Goal: Task Accomplishment & Management: Complete application form

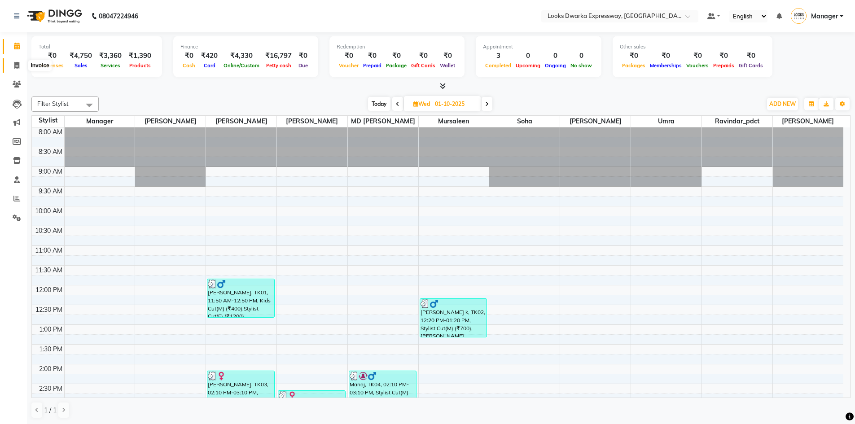
click at [17, 65] on icon at bounding box center [16, 65] width 5 height 7
select select "service"
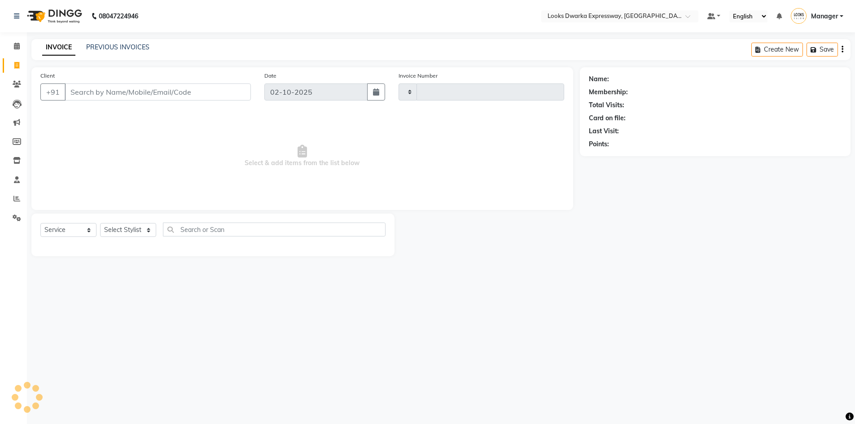
type input "2250"
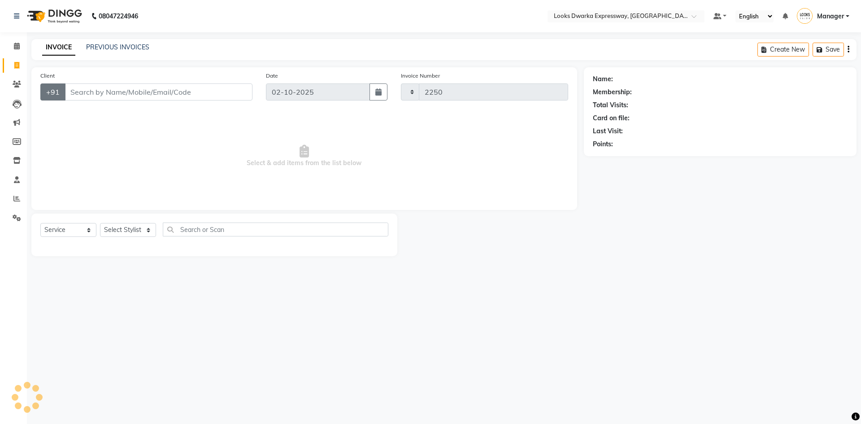
select select "6011"
click at [148, 229] on select "Select Stylist" at bounding box center [128, 230] width 56 height 14
click at [100, 223] on select "Select Stylist" at bounding box center [128, 230] width 56 height 14
click at [147, 231] on select "Select Stylist Manager MD [PERSON_NAME] Ravindar_pdct [PERSON_NAME] [PERSON_NAM…" at bounding box center [128, 230] width 56 height 14
select select "43631"
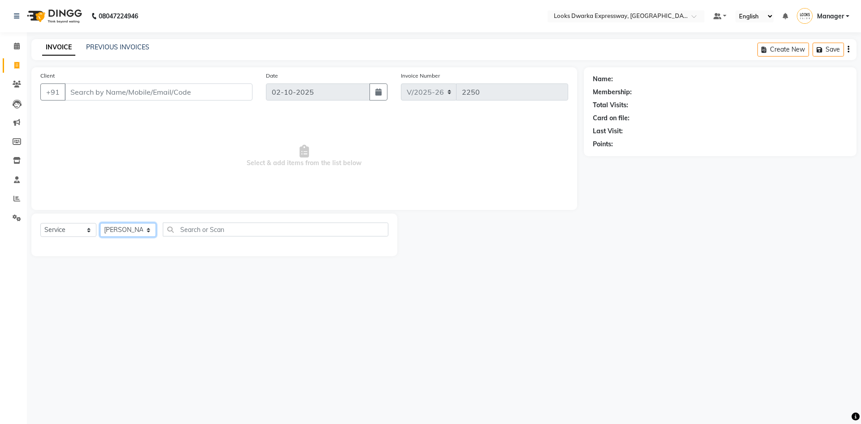
click at [100, 223] on select "Select Stylist Manager MD [PERSON_NAME] Ravindar_pdct [PERSON_NAME] [PERSON_NAM…" at bounding box center [128, 230] width 56 height 14
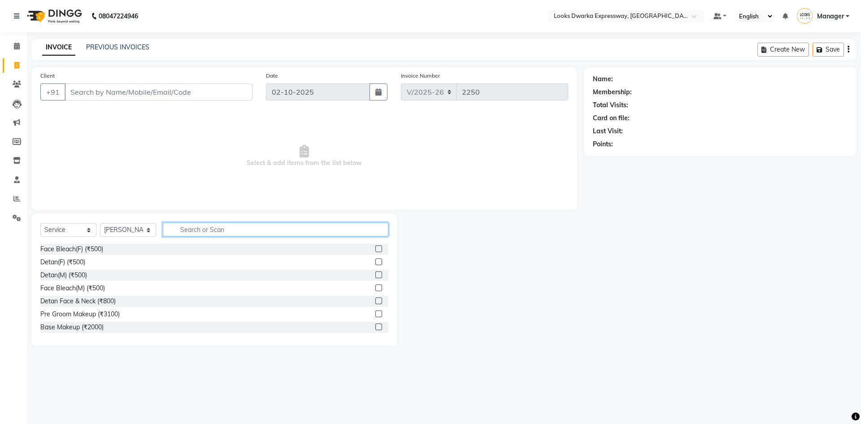
click at [211, 226] on input "text" at bounding box center [276, 230] width 226 height 14
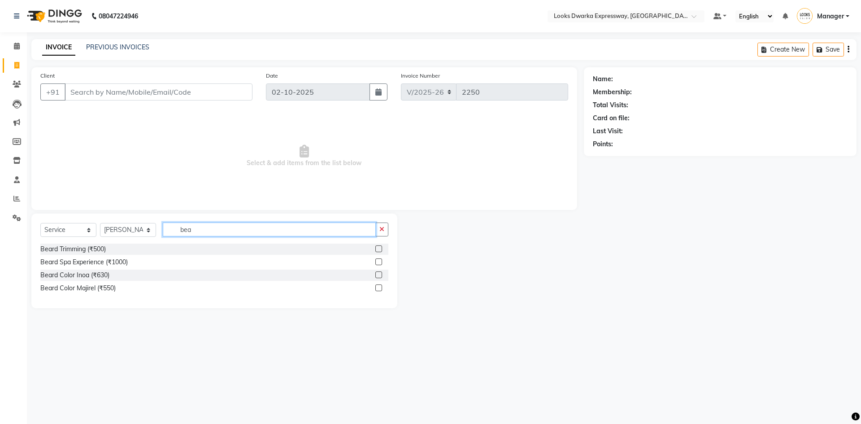
type input "bea"
click at [377, 250] on label at bounding box center [379, 248] width 7 height 7
click at [377, 250] on input "checkbox" at bounding box center [379, 249] width 6 height 6
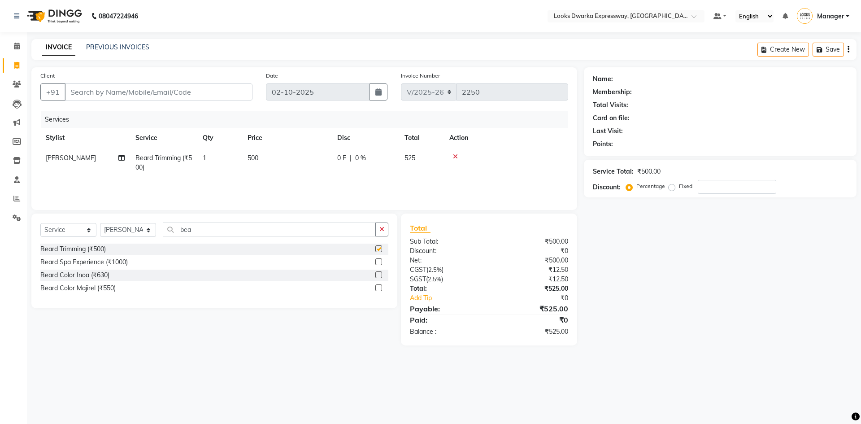
checkbox input "false"
click at [266, 158] on td "500" at bounding box center [287, 163] width 90 height 30
select select "43631"
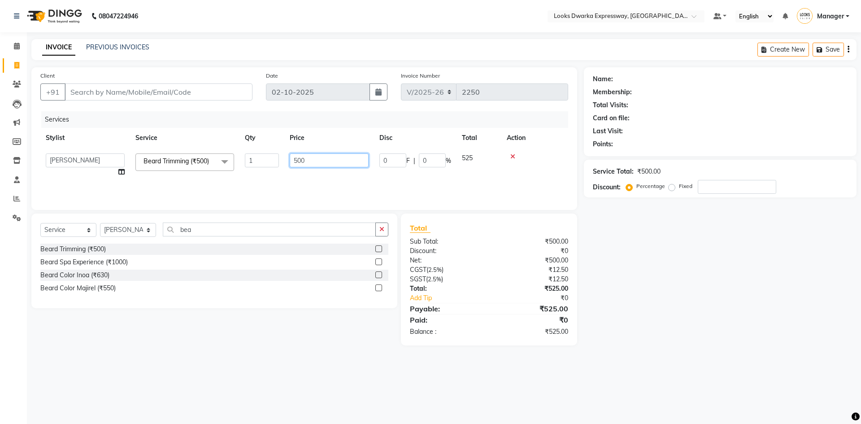
click at [322, 162] on input "500" at bounding box center [329, 160] width 79 height 14
type input "5"
type input "300"
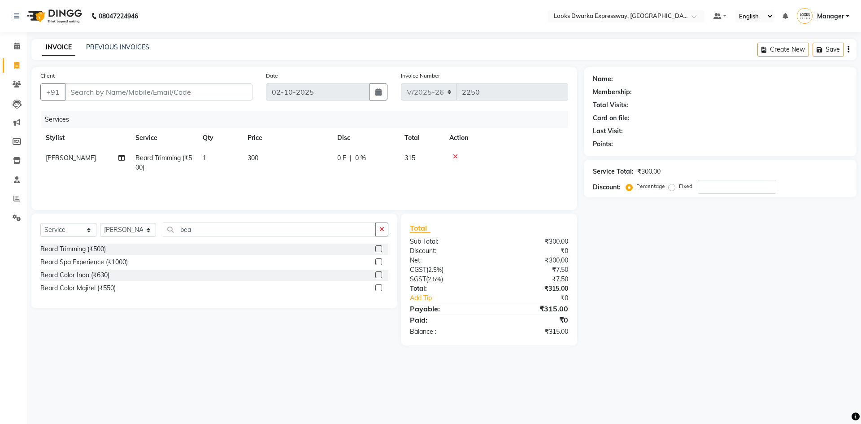
drag, startPoint x: 646, startPoint y: 263, endPoint x: 616, endPoint y: 253, distance: 30.8
click at [646, 268] on div "Name: Membership: Total Visits: Card on file: Last Visit: Points: Service Total…" at bounding box center [724, 206] width 280 height 278
click at [97, 92] on input "Client" at bounding box center [159, 91] width 188 height 17
type input "9"
type input "0"
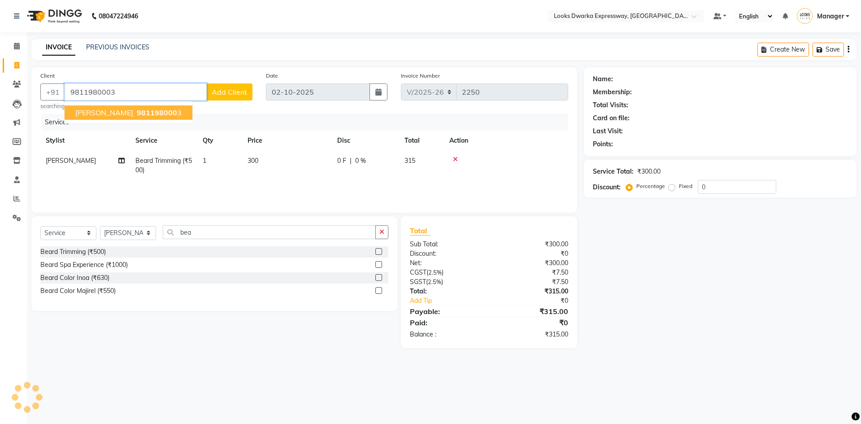
type input "9811980003"
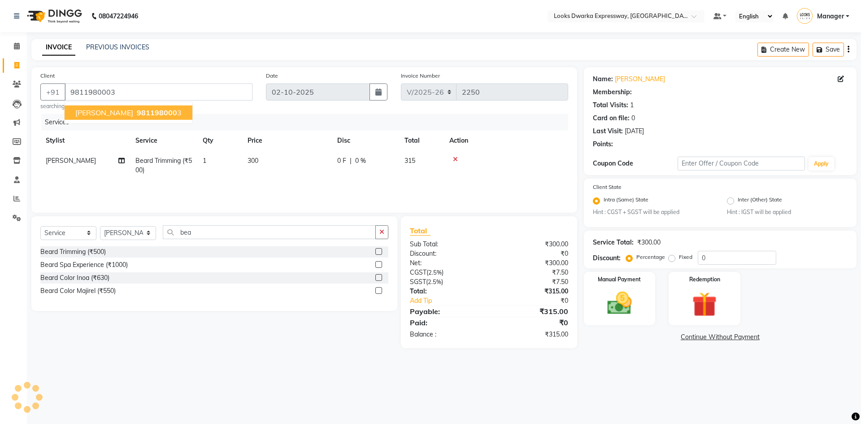
select select "1: Object"
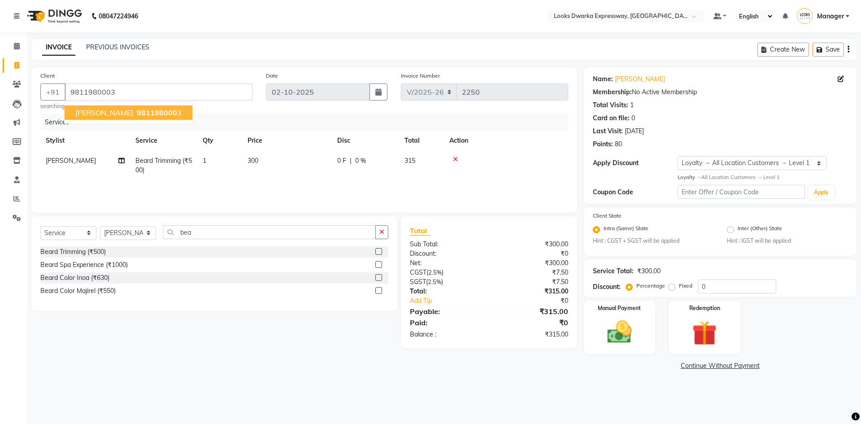
click at [137, 117] on span "981198000" at bounding box center [157, 112] width 40 height 9
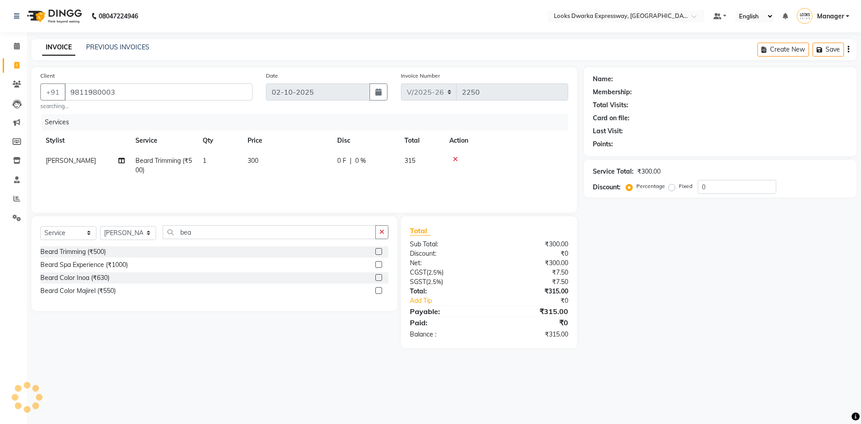
select select "1: Object"
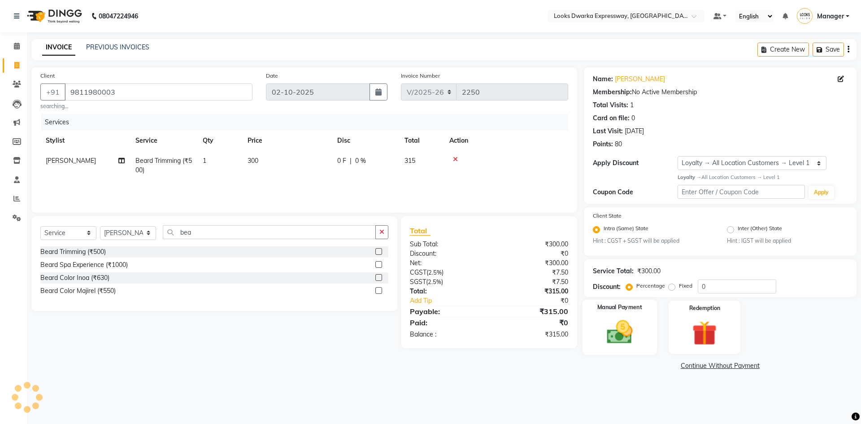
click at [622, 332] on img at bounding box center [620, 332] width 42 height 30
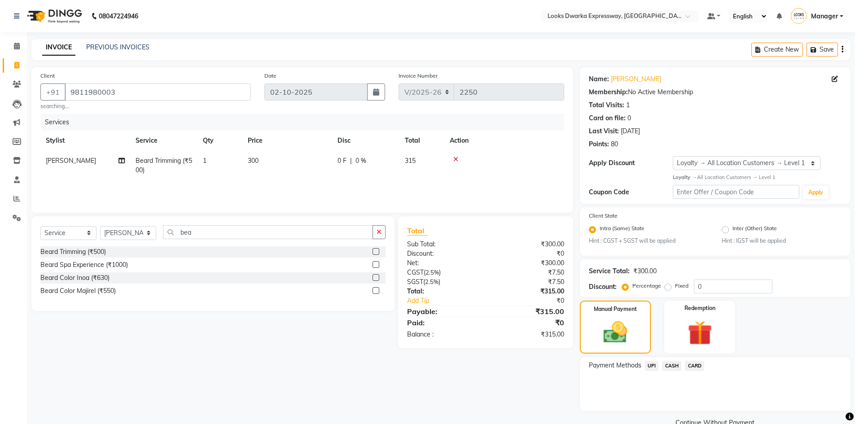
click at [678, 363] on span "CASH" at bounding box center [671, 366] width 19 height 10
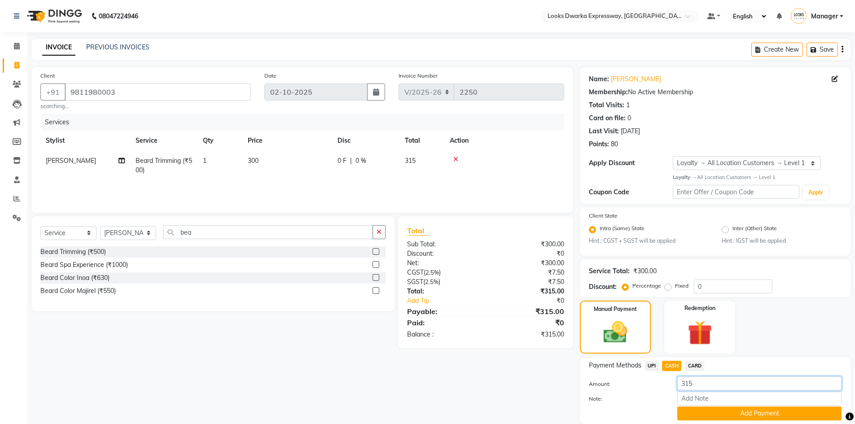
click at [702, 386] on input "315" at bounding box center [759, 383] width 164 height 14
type input "3"
type input "300"
click at [526, 383] on div "Client [PHONE_NUMBER] searching... Date [DATE] Invoice Number V/2025 V/[PHONE_N…" at bounding box center [302, 254] width 555 height 375
click at [766, 415] on button "Add Payment" at bounding box center [759, 413] width 164 height 14
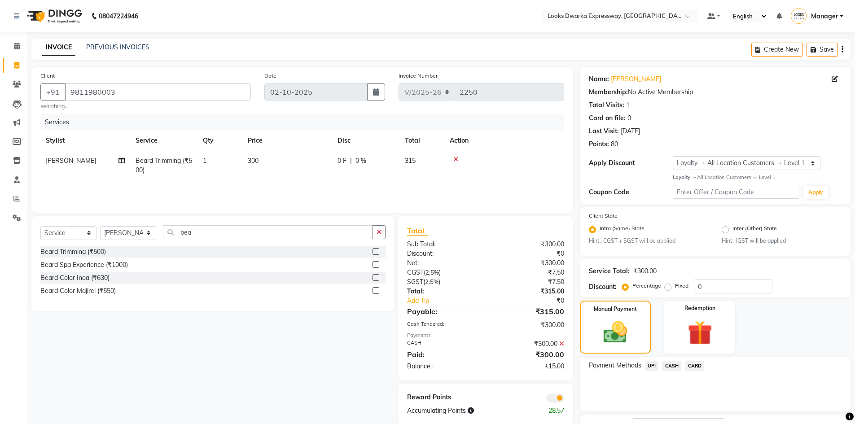
drag, startPoint x: 186, startPoint y: 405, endPoint x: 192, endPoint y: 400, distance: 7.6
click at [187, 407] on div "Select Service Product Membership Package Voucher Prepaid Gift Card Select Styl…" at bounding box center [210, 320] width 370 height 208
click at [651, 365] on span "UPI" at bounding box center [652, 366] width 14 height 10
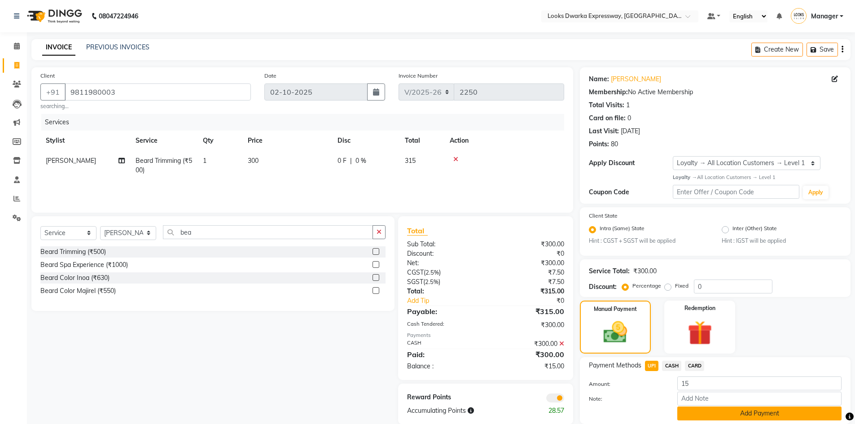
click at [742, 412] on button "Add Payment" at bounding box center [759, 413] width 164 height 14
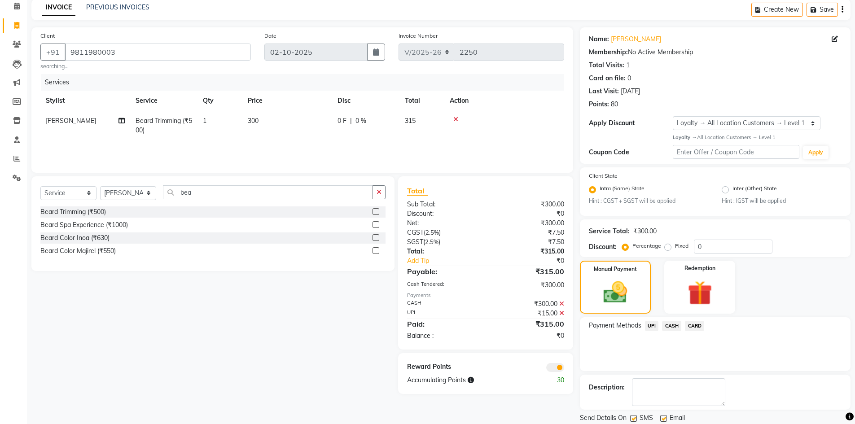
scroll to position [70, 0]
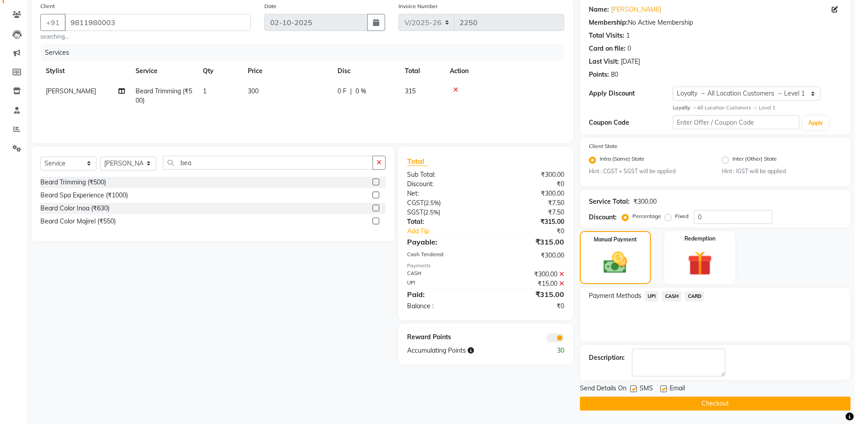
click at [716, 404] on button "Checkout" at bounding box center [715, 404] width 271 height 14
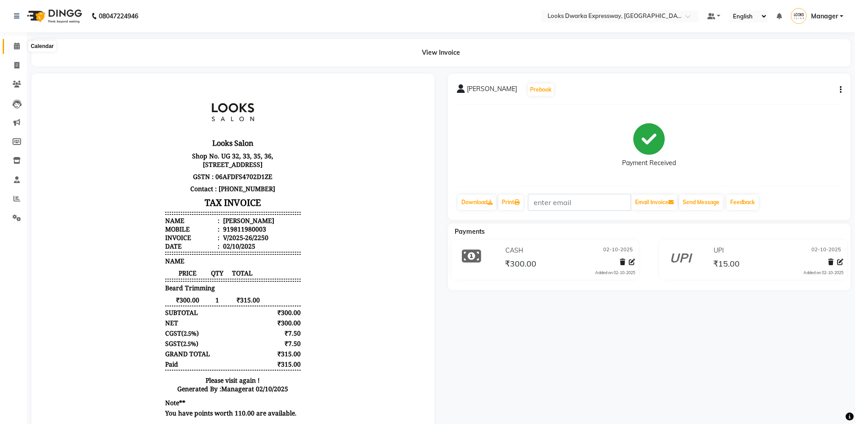
click at [21, 43] on span at bounding box center [17, 46] width 16 height 10
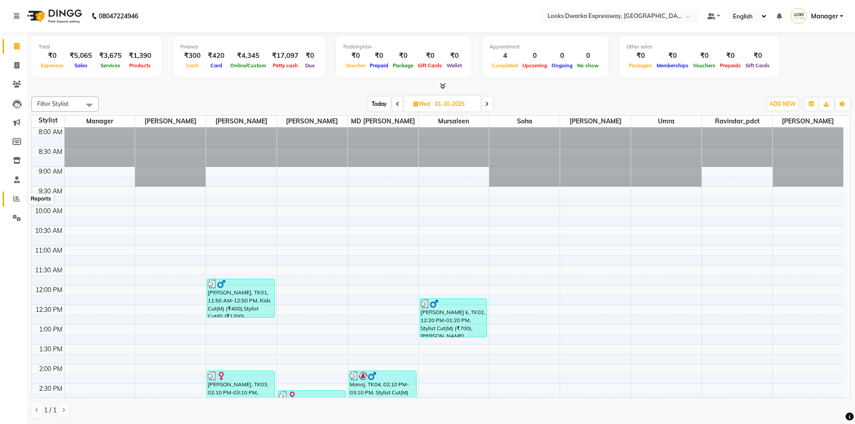
click at [17, 196] on icon at bounding box center [16, 198] width 7 height 7
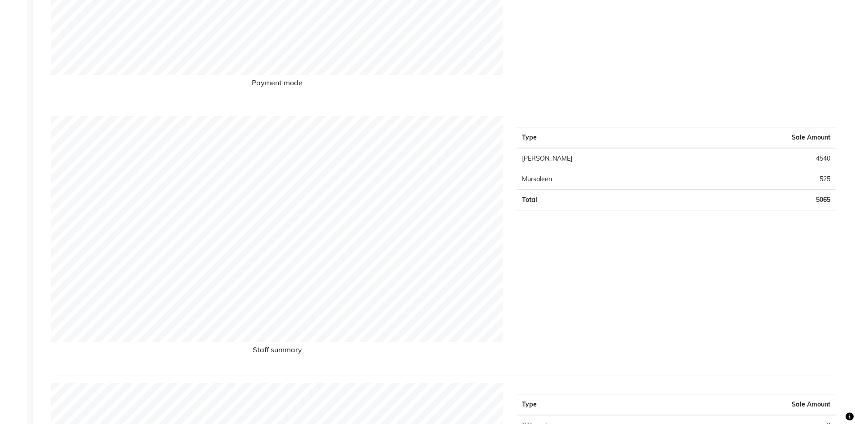
scroll to position [248, 0]
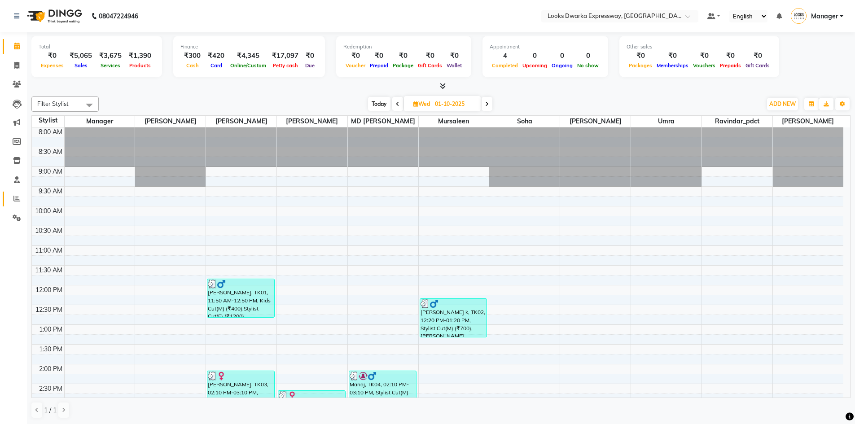
click at [19, 193] on link "Reports" at bounding box center [14, 199] width 22 height 15
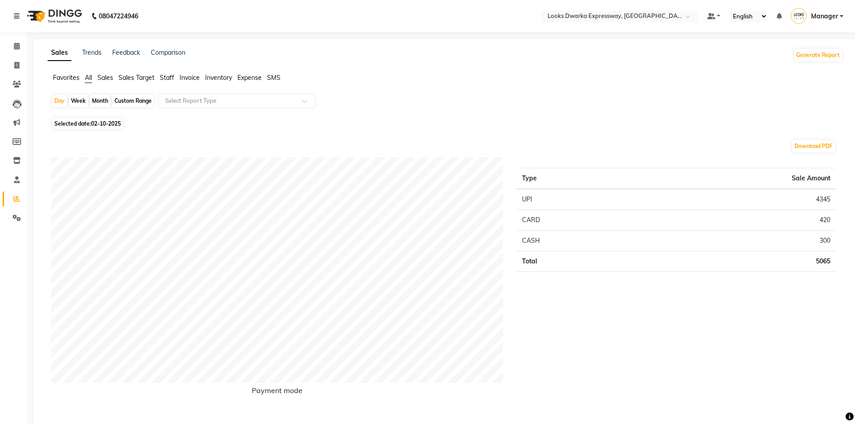
click at [110, 126] on span "02-10-2025" at bounding box center [106, 123] width 30 height 7
select select "10"
select select "2025"
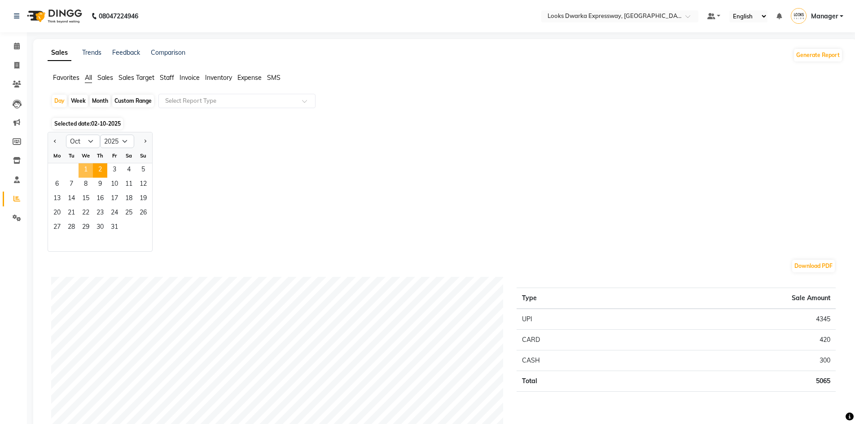
click at [89, 172] on span "1" at bounding box center [86, 170] width 14 height 14
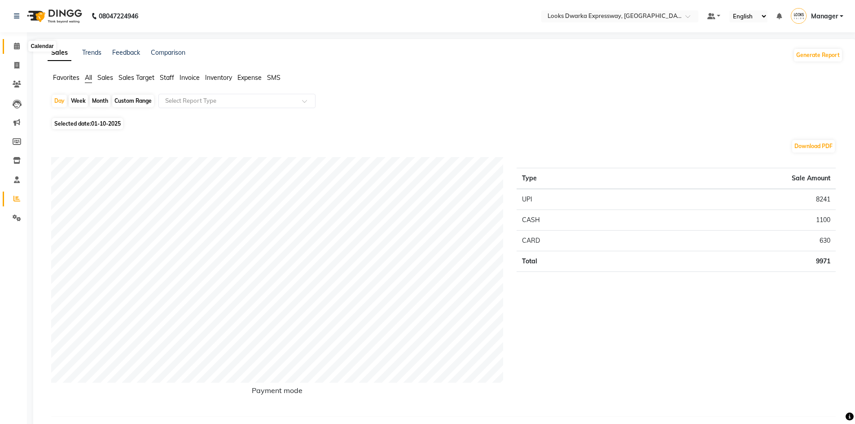
click at [15, 47] on icon at bounding box center [17, 46] width 6 height 7
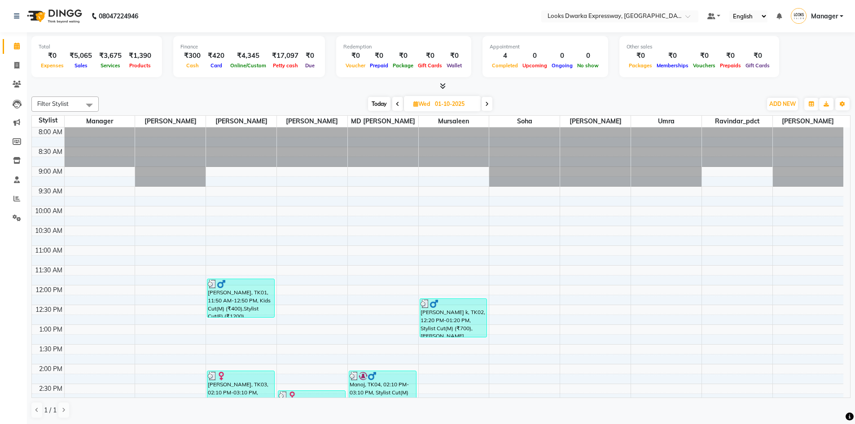
click at [485, 104] on span at bounding box center [486, 104] width 11 height 14
type input "02-10-2025"
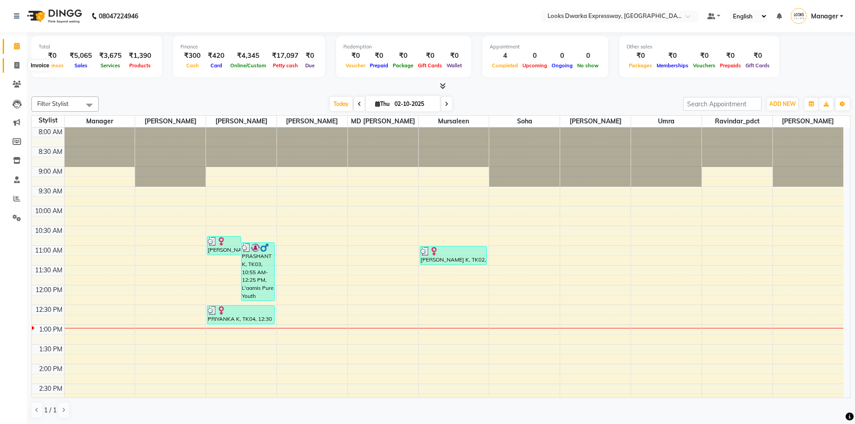
click at [17, 62] on icon at bounding box center [16, 65] width 5 height 7
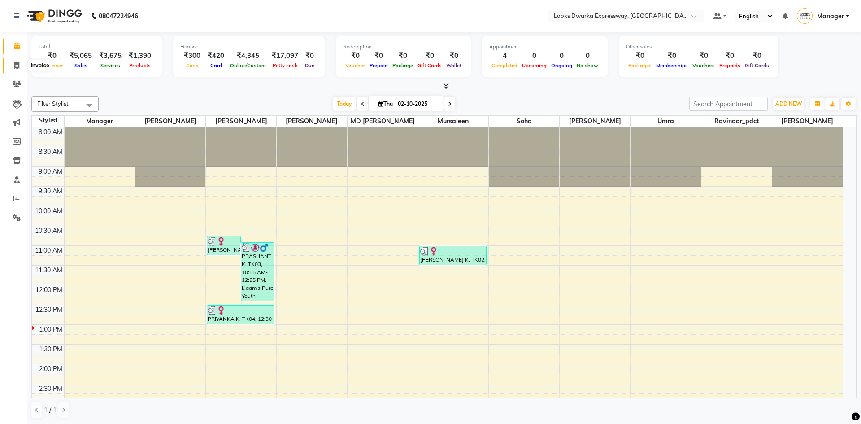
select select "6011"
select select "service"
